Goal: Task Accomplishment & Management: Manage account settings

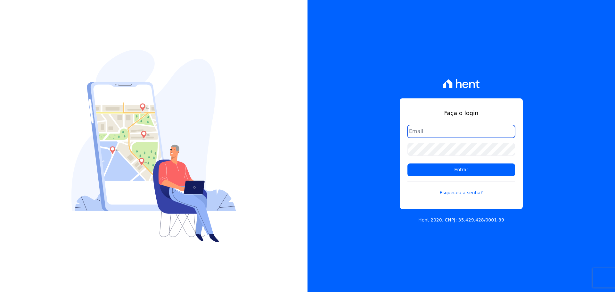
type input "alexandre@trapisa.com.br"
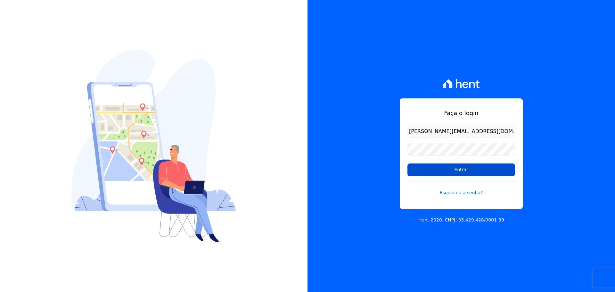
click at [431, 171] on input "Entrar" at bounding box center [462, 169] width 108 height 13
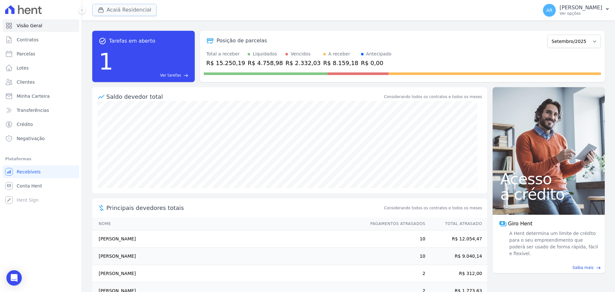
click at [124, 12] on button "Acaiá Residencial" at bounding box center [124, 10] width 64 height 12
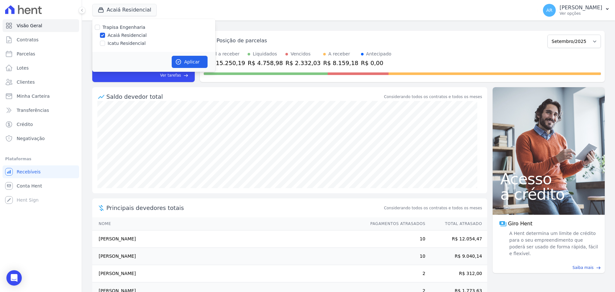
click at [115, 45] on label "Icatu Residencial" at bounding box center [127, 43] width 38 height 7
click at [105, 45] on input "Icatu Residencial" at bounding box center [102, 43] width 5 height 5
checkbox input "true"
click at [185, 55] on div "Aplicar" at bounding box center [153, 62] width 123 height 20
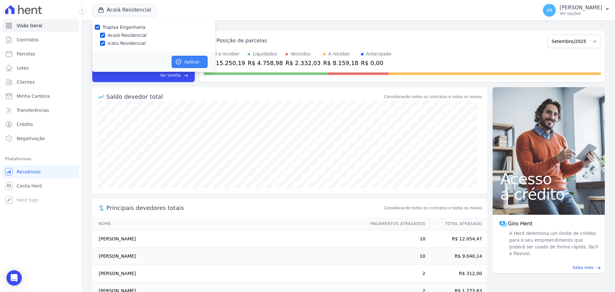
click at [186, 57] on button "Aplicar" at bounding box center [190, 62] width 36 height 12
